Goal: Task Accomplishment & Management: Manage account settings

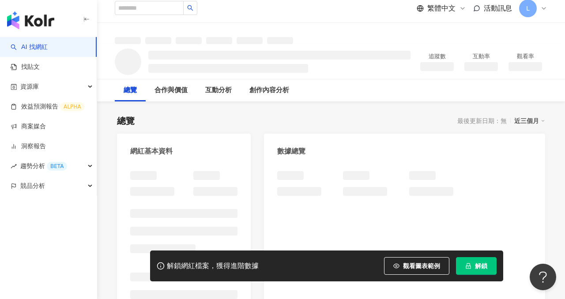
scroll to position [27, 0]
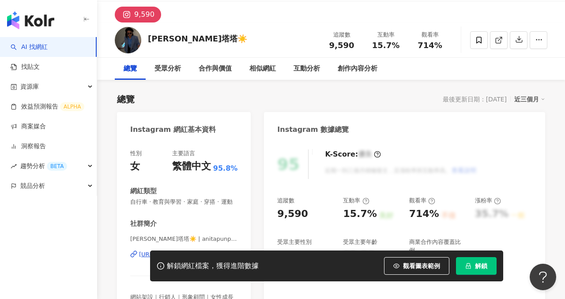
click at [183, 173] on div "性別 女 主要語言 繁體中文 95.8% 網紅類型 自行車 · 教育與學習 · 家庭 · 穿搭 · 運動 社群簡介 Anita 阿尼塔塔塔☀️ | anita…" at bounding box center [183, 234] width 107 height 168
click at [187, 251] on div "https://www.instagram.com/anitapunpun/" at bounding box center [171, 255] width 64 height 8
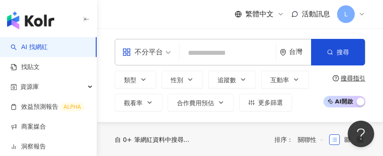
drag, startPoint x: 370, startPoint y: 7, endPoint x: 184, endPoint y: 60, distance: 193.2
click at [184, 60] on input "search" at bounding box center [227, 53] width 89 height 17
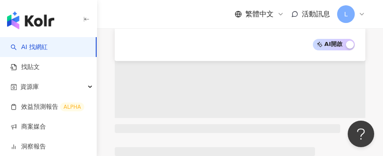
scroll to position [162, 0]
click at [334, 44] on span "AI 開啟 AI 關閉" at bounding box center [334, 44] width 42 height 11
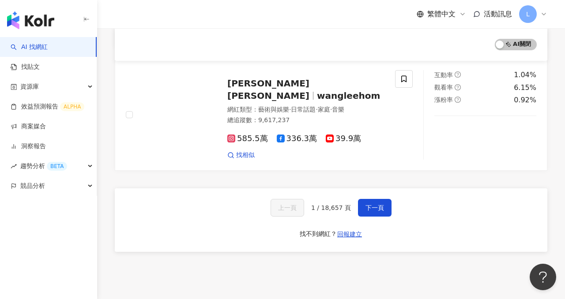
scroll to position [1534, 0]
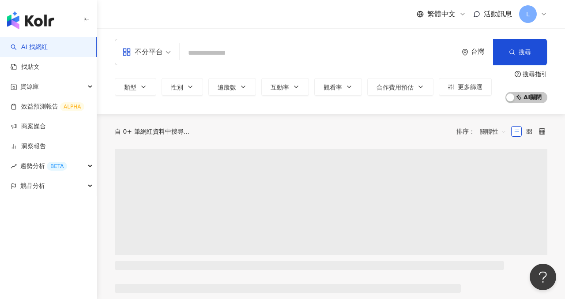
click at [529, 23] on span "L" at bounding box center [528, 14] width 18 height 18
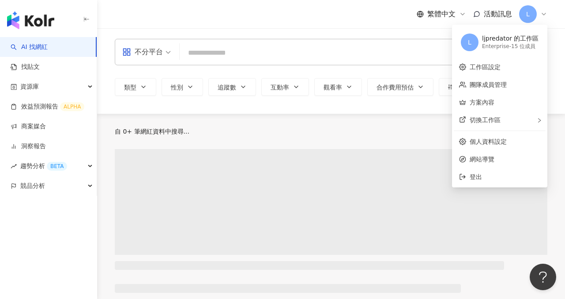
click at [529, 17] on span "L" at bounding box center [528, 14] width 4 height 10
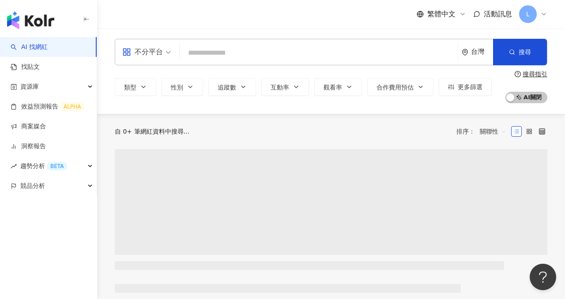
click at [529, 17] on span "L" at bounding box center [528, 14] width 4 height 10
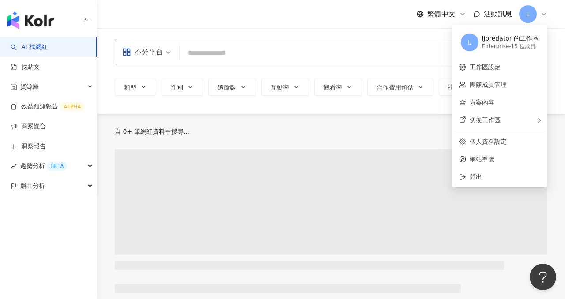
click at [529, 49] on div "Enterprise - 15 位成員" at bounding box center [510, 47] width 57 height 8
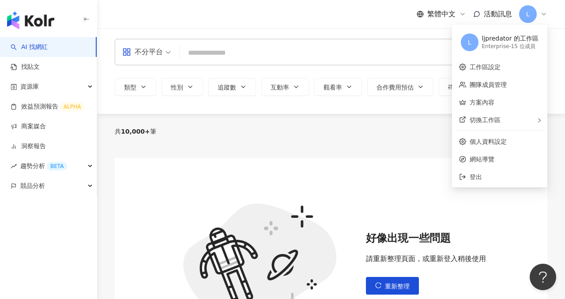
click at [422, 155] on div "好像出現一些問題 請重新整理頁面，或重新登入稍後使用 重新整理" at bounding box center [331, 269] width 433 height 241
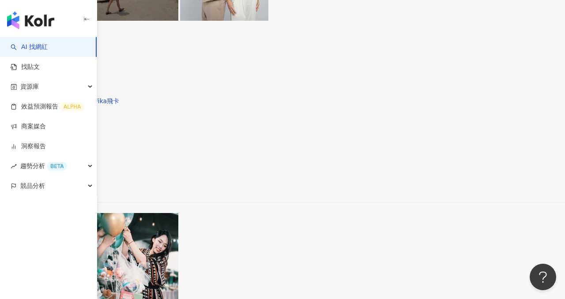
scroll to position [1597, 0]
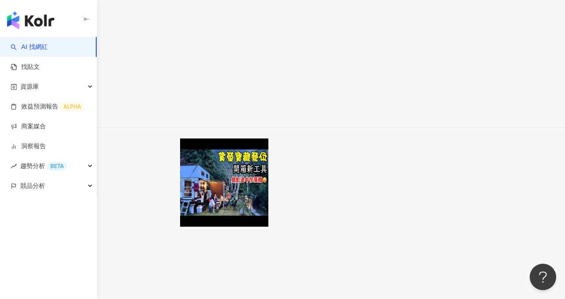
scroll to position [1519, 0]
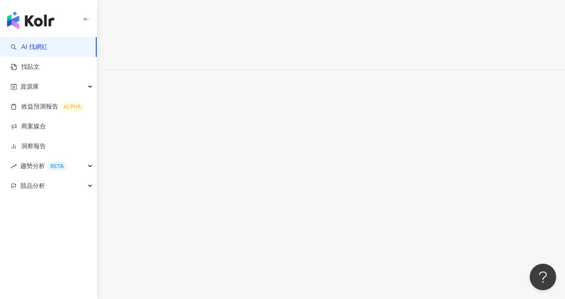
scroll to position [1498, 0]
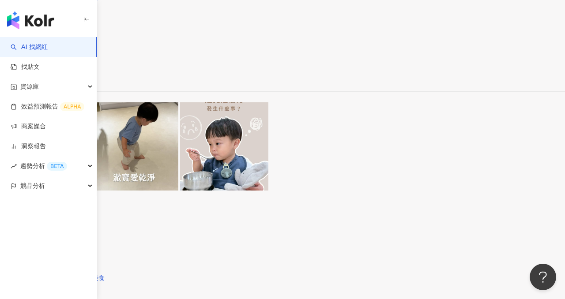
scroll to position [1512, 0]
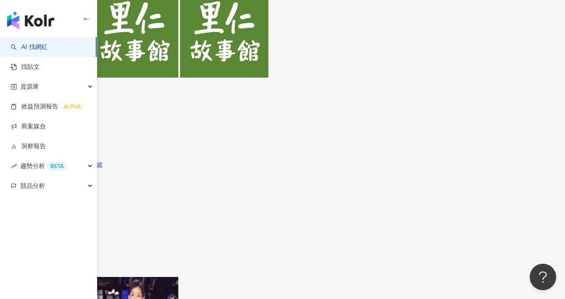
scroll to position [1284, 0]
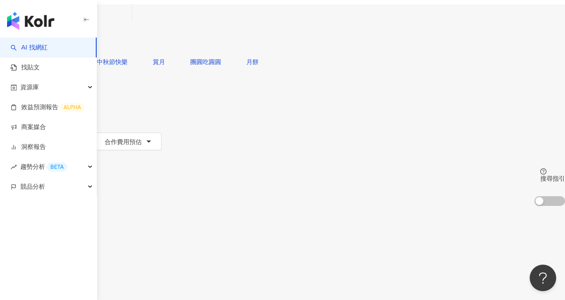
scroll to position [34, 0]
click at [84, 264] on img at bounding box center [51, 297] width 66 height 66
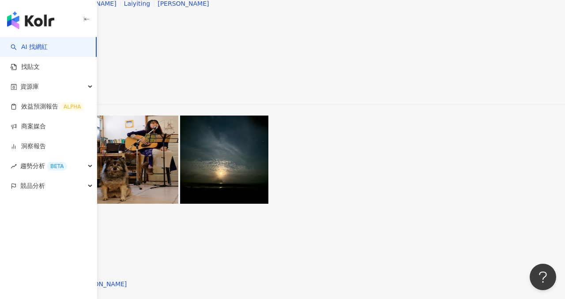
scroll to position [884, 0]
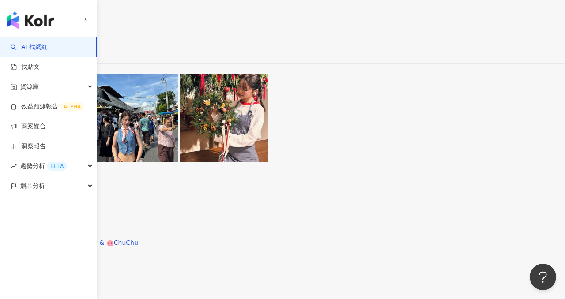
scroll to position [1460, 0]
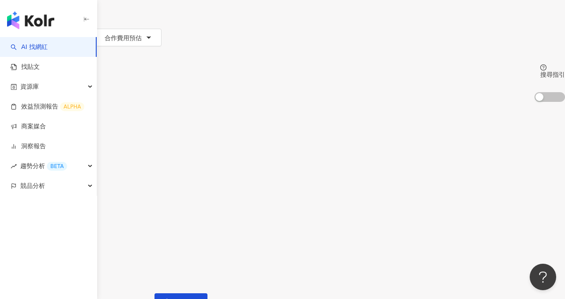
scroll to position [145, 0]
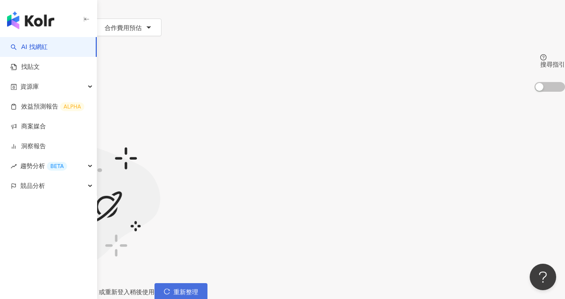
click at [198, 289] on span "重新整理" at bounding box center [186, 292] width 25 height 7
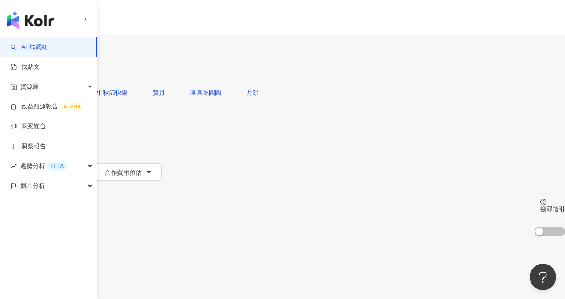
scroll to position [90, 0]
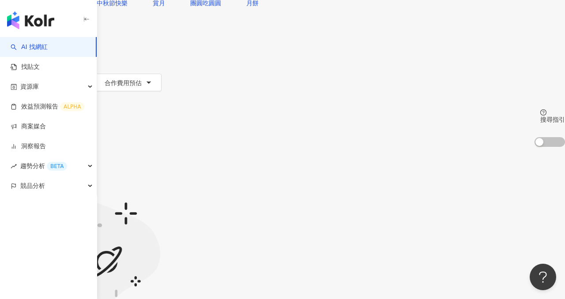
click at [403, 212] on div "好像出現一些問題 請重新整理頁面，或重新登入稍後使用 重新整理" at bounding box center [282, 268] width 565 height 175
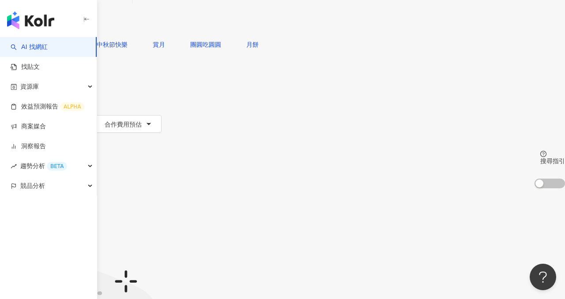
scroll to position [0, 0]
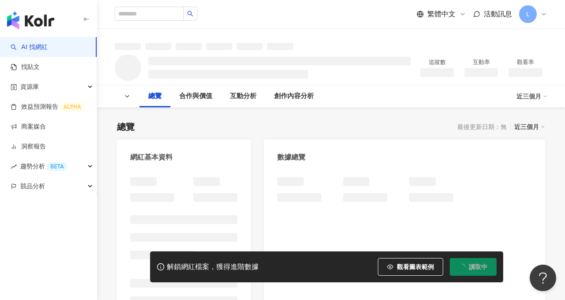
click at [538, 15] on div "L" at bounding box center [533, 14] width 28 height 18
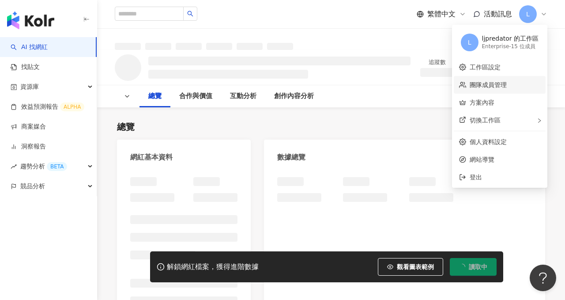
click at [498, 83] on link "團隊成員管理" at bounding box center [488, 84] width 37 height 7
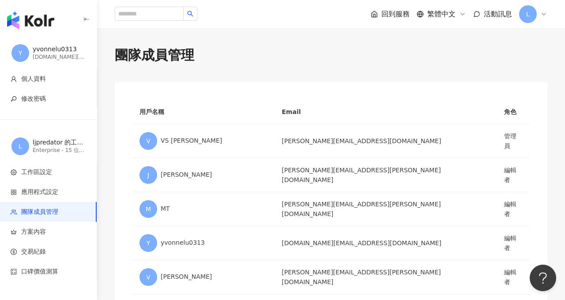
click at [543, 11] on icon at bounding box center [543, 14] width 7 height 7
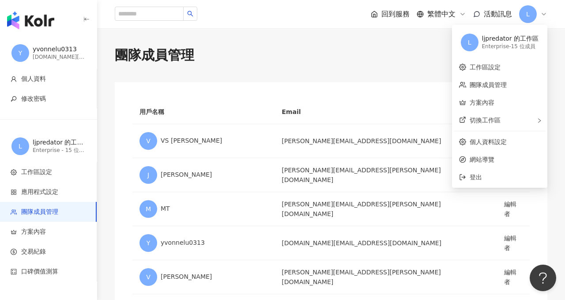
click at [409, 59] on div "團隊成員管理" at bounding box center [331, 55] width 433 height 19
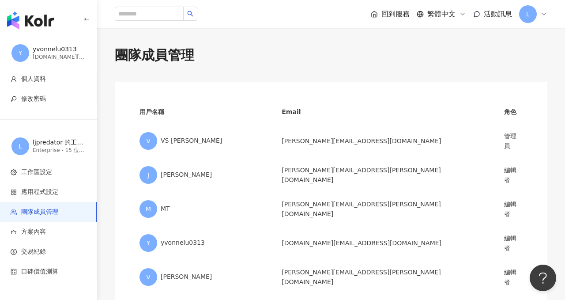
click at [85, 20] on icon "button" at bounding box center [85, 19] width 2 height 3
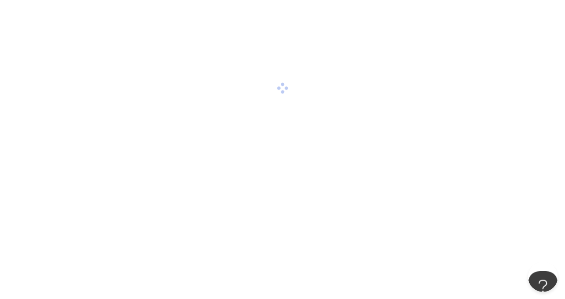
click at [540, 278] on button at bounding box center [541, 284] width 26 height 26
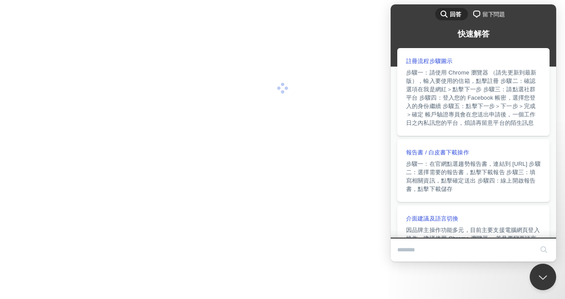
click at [254, 115] on div at bounding box center [282, 88] width 565 height 177
click at [536, 272] on button "Close Beacon popover" at bounding box center [541, 275] width 26 height 26
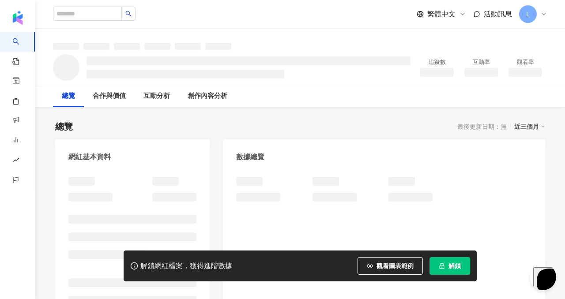
click at [542, 20] on div "L" at bounding box center [533, 14] width 28 height 18
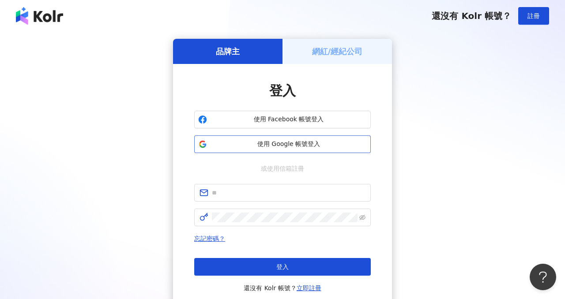
click at [305, 147] on span "使用 Google 帳號登入" at bounding box center [289, 144] width 156 height 9
click at [310, 145] on span "使用 Google 帳號登入" at bounding box center [289, 144] width 156 height 9
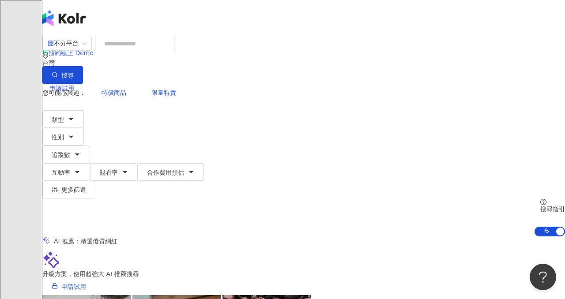
click at [66, 156] on icon at bounding box center [63, 159] width 6 height 6
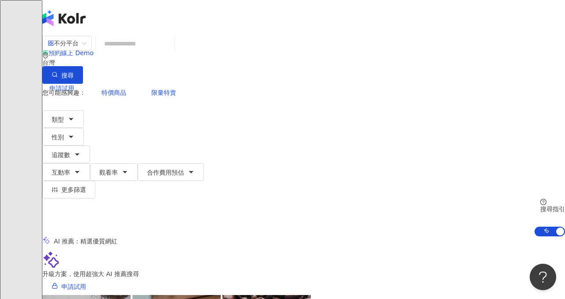
click at [60, 151] on span "N" at bounding box center [51, 160] width 18 height 18
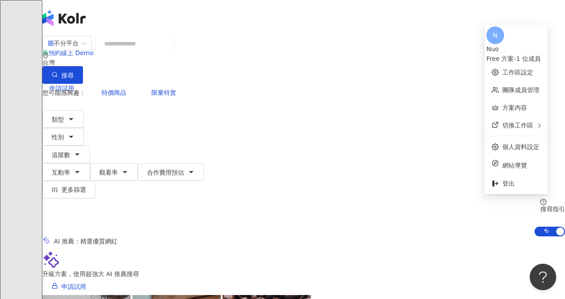
click at [520, 44] on div "Nuo" at bounding box center [516, 49] width 59 height 10
click at [502, 71] on link "工作區設定" at bounding box center [517, 72] width 31 height 7
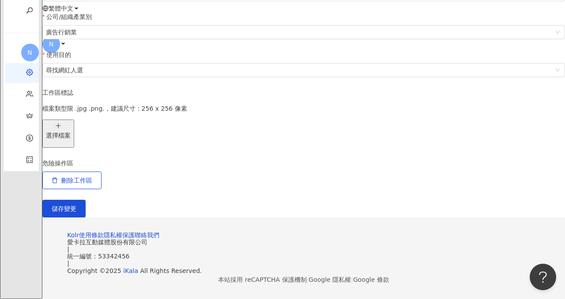
scroll to position [318, 0]
click at [92, 177] on span "刪除工作區" at bounding box center [76, 180] width 31 height 7
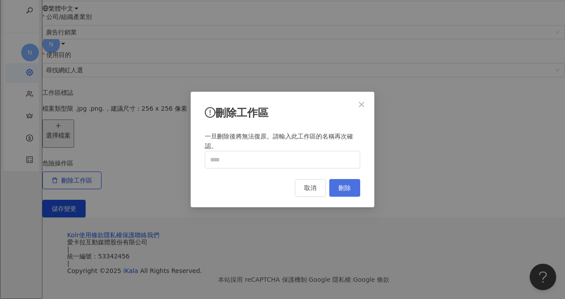
click at [347, 188] on span "刪除" at bounding box center [345, 188] width 12 height 7
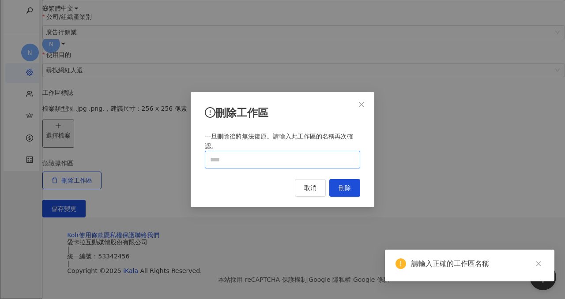
click at [341, 158] on input "text" at bounding box center [282, 160] width 155 height 18
type input "*"
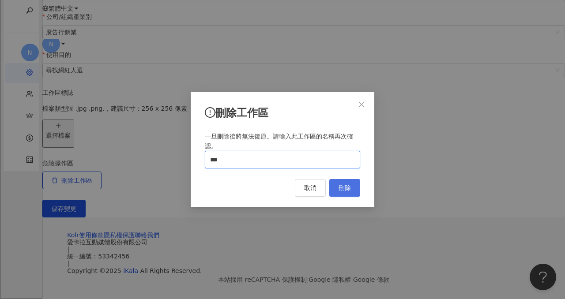
type input "***"
click at [357, 187] on button "刪除" at bounding box center [344, 188] width 31 height 18
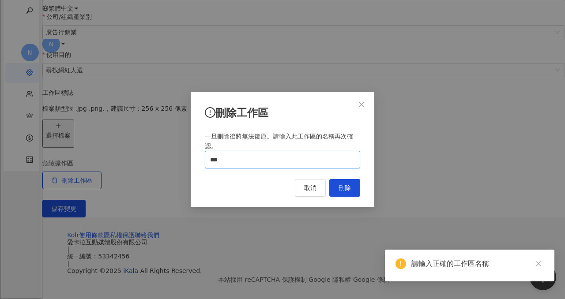
click at [334, 165] on input "***" at bounding box center [282, 160] width 155 height 18
click at [345, 196] on button "刪除" at bounding box center [344, 188] width 31 height 18
click at [362, 106] on icon "close" at bounding box center [361, 104] width 7 height 7
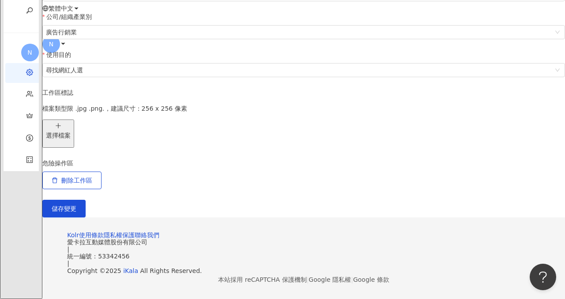
scroll to position [302, 0]
click at [92, 177] on span "刪除工作區" at bounding box center [76, 180] width 31 height 7
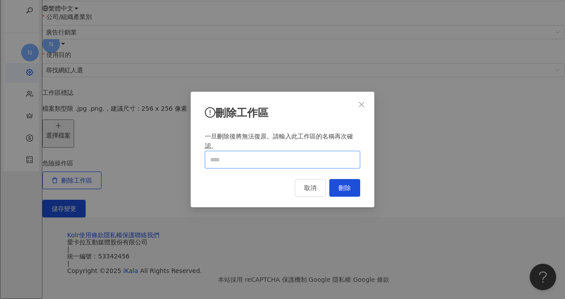
click at [244, 162] on input "text" at bounding box center [282, 160] width 155 height 18
click at [357, 189] on button "刪除" at bounding box center [344, 188] width 31 height 18
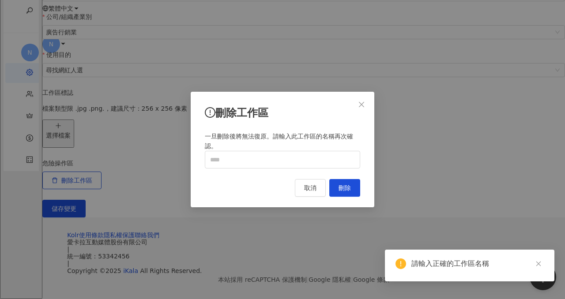
click at [326, 180] on div "刪除工作區 一旦刪除後將無法復原。請輸入此工作區的名稱再次確認。 取消 刪除" at bounding box center [283, 150] width 184 height 116
click at [330, 168] on input "text" at bounding box center [282, 160] width 155 height 18
type input "*"
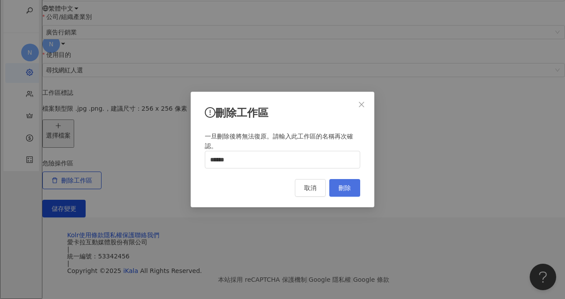
click at [346, 190] on span "刪除" at bounding box center [345, 188] width 12 height 7
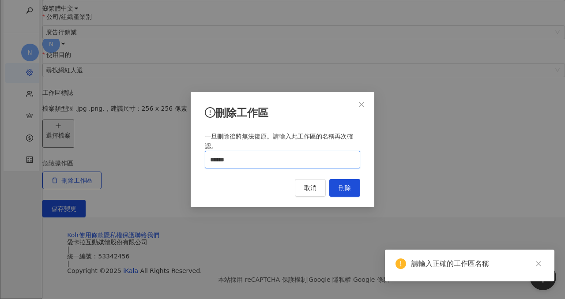
click at [338, 156] on input "******" at bounding box center [282, 160] width 155 height 18
type input "***"
click at [345, 192] on span "刪除" at bounding box center [345, 188] width 12 height 7
click at [357, 99] on button "Close" at bounding box center [362, 105] width 18 height 18
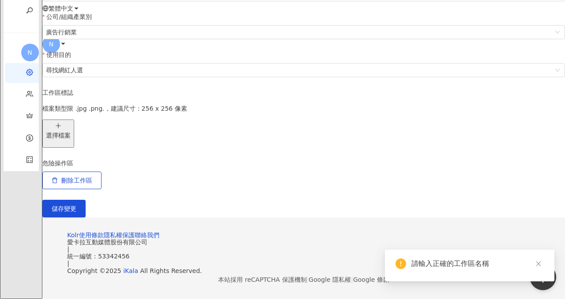
click at [60, 35] on span "N" at bounding box center [51, 44] width 18 height 18
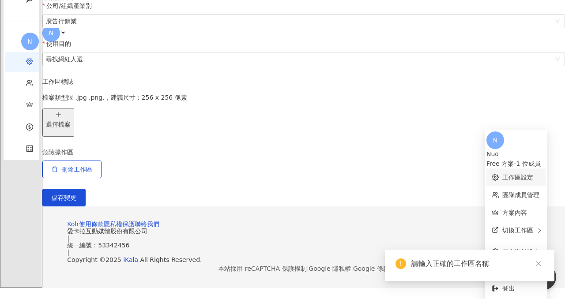
click at [502, 174] on link "工作區設定" at bounding box center [517, 177] width 31 height 7
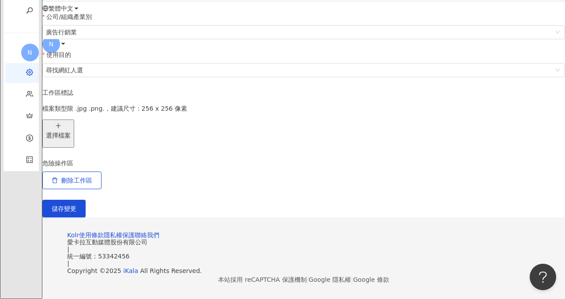
scroll to position [0, 0]
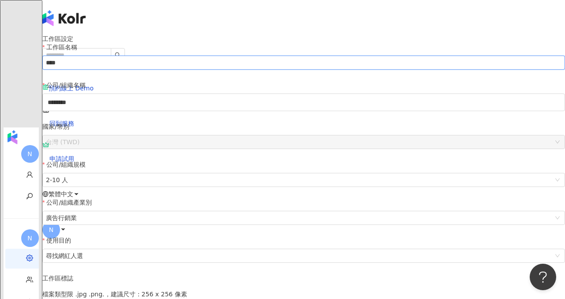
drag, startPoint x: 92, startPoint y: 121, endPoint x: 46, endPoint y: 123, distance: 46.4
click at [46, 123] on div "工作區設定 工作區名稱 *** 公司/組織名稱 ******** 國家/幣別 台灣 (TWD) 公司/組織規模 2-10 人 公司/組織產業別 廣告行銷業 使…" at bounding box center [303, 219] width 523 height 368
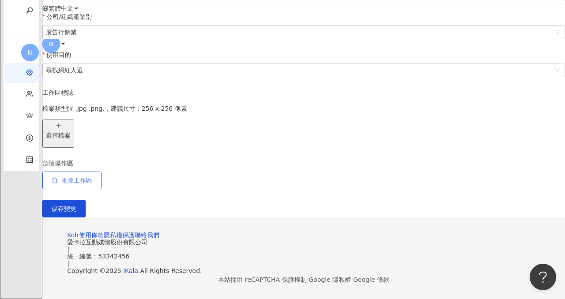
click at [92, 177] on span "刪除工作區" at bounding box center [76, 180] width 31 height 7
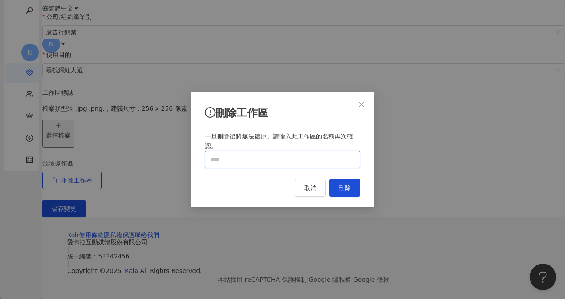
click at [277, 167] on input "text" at bounding box center [282, 160] width 155 height 18
paste input "***"
type input "***"
click at [342, 187] on span "刪除" at bounding box center [345, 188] width 12 height 7
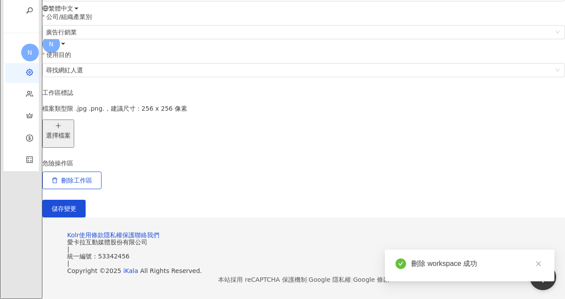
scroll to position [0, 0]
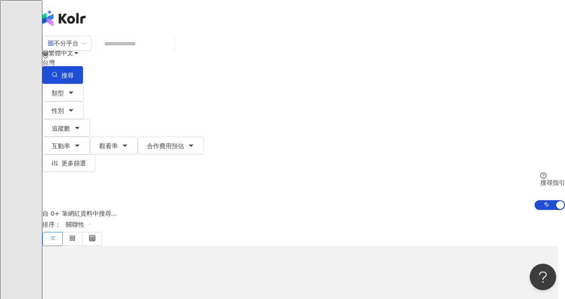
click at [66, 121] on icon at bounding box center [63, 124] width 6 height 6
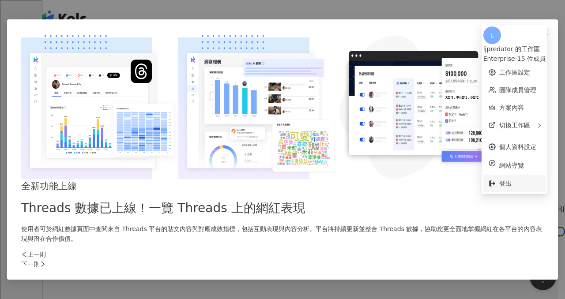
click at [499, 179] on span "登出" at bounding box center [519, 184] width 41 height 10
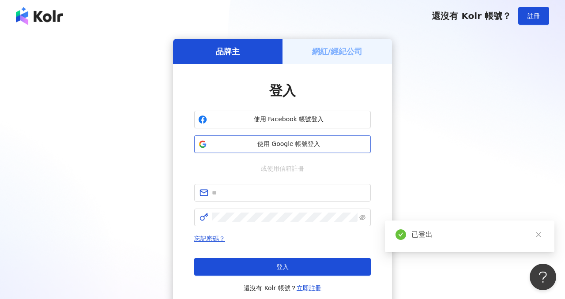
click at [338, 150] on button "使用 Google 帳號登入" at bounding box center [282, 145] width 177 height 18
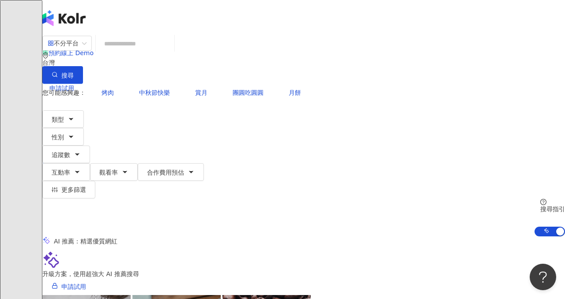
click at [66, 156] on icon at bounding box center [63, 159] width 6 height 6
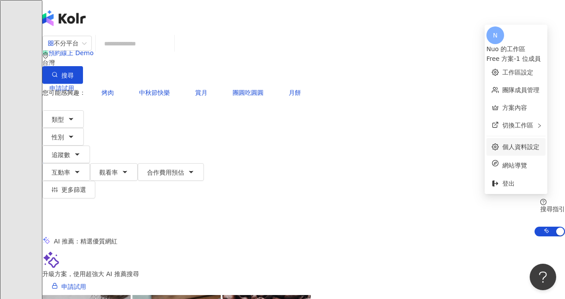
click at [512, 143] on link "個人資料設定" at bounding box center [520, 146] width 37 height 7
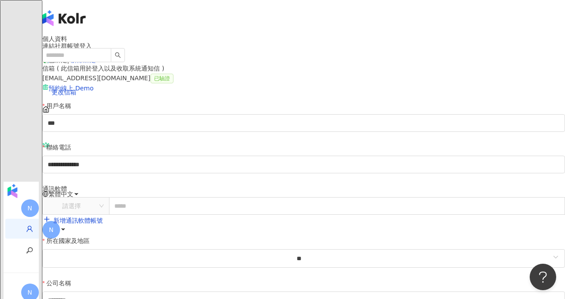
click at [96, 64] on link "解除綁定" at bounding box center [83, 60] width 25 height 7
click at [86, 101] on button "更改信箱" at bounding box center [63, 92] width 43 height 18
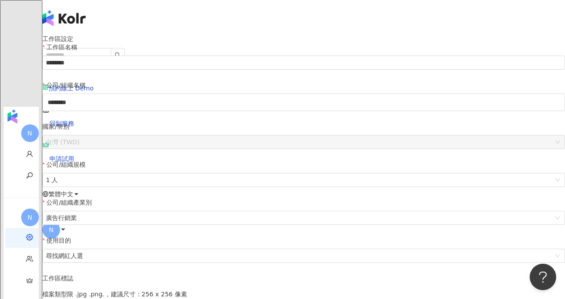
click at [44, 196] on div "工作區設定 工作區名稱 ******** 公司/組織名稱 ******** 國家/幣別 台灣 (TWD) 公司/組織規模 1 人 公司/組織產業別 廣告行銷業…" at bounding box center [303, 198] width 523 height 327
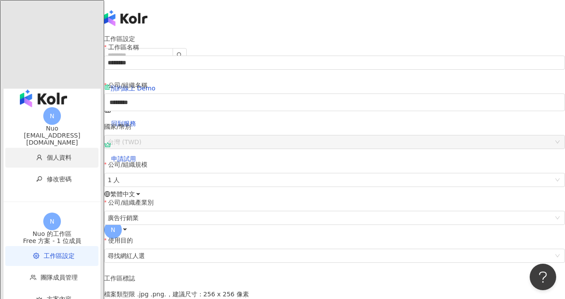
click at [63, 148] on li "個人資料" at bounding box center [51, 158] width 93 height 20
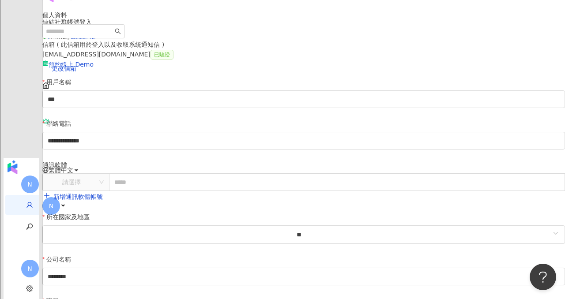
scroll to position [24, 0]
click at [76, 72] on span "更改信箱" at bounding box center [64, 67] width 25 height 7
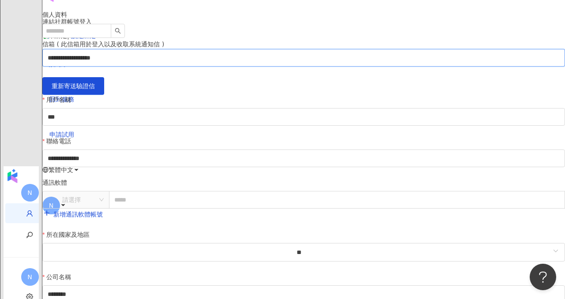
click at [369, 67] on input "**********" at bounding box center [303, 58] width 523 height 18
drag, startPoint x: 173, startPoint y: 163, endPoint x: 37, endPoint y: 160, distance: 136.0
click at [42, 160] on div "**********" at bounding box center [303, 253] width 523 height 484
type input "*"
type input "**********"
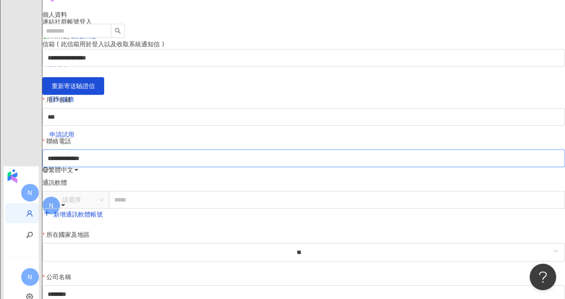
click at [229, 167] on input "**********" at bounding box center [303, 159] width 523 height 18
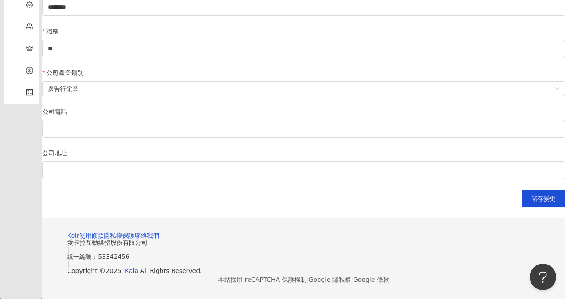
scroll to position [452, 0]
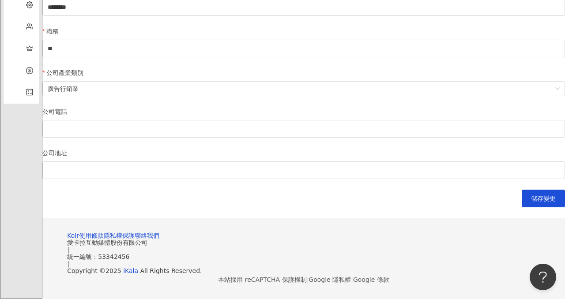
scroll to position [0, 0]
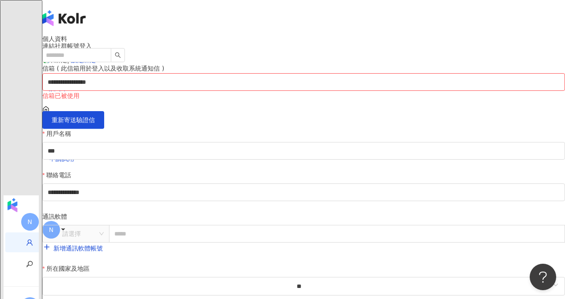
click at [539, 212] on div "N" at bounding box center [303, 229] width 523 height 35
